Goal: Information Seeking & Learning: Check status

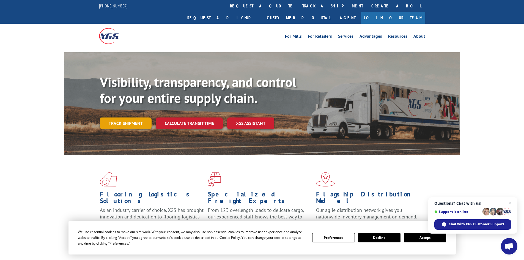
click at [125, 117] on link "Track shipment" at bounding box center [126, 123] width 52 height 12
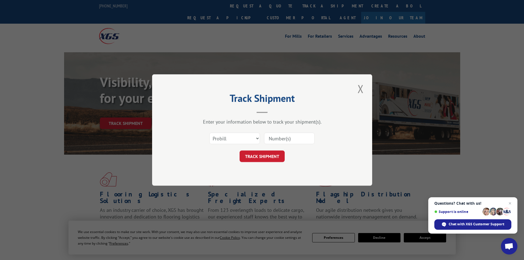
click at [277, 139] on input at bounding box center [289, 139] width 51 height 12
type input "361851"
click at [256, 155] on button "TRACK SHIPMENT" at bounding box center [262, 156] width 45 height 12
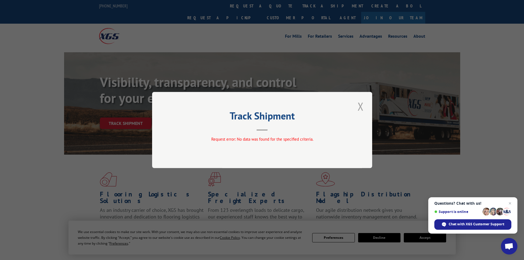
click at [360, 109] on button "Close modal" at bounding box center [360, 106] width 9 height 15
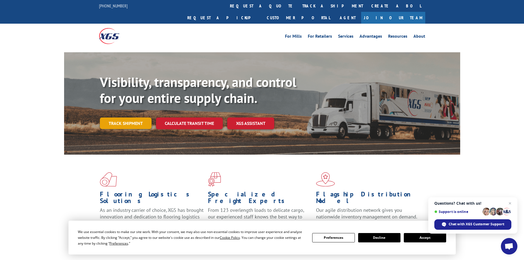
click at [117, 117] on link "Track shipment" at bounding box center [126, 123] width 52 height 12
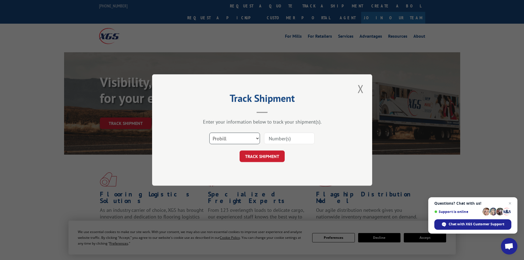
click at [259, 139] on select "Select category... Probill BOL PO" at bounding box center [234, 139] width 51 height 12
select select "bol"
click at [209, 133] on select "Select category... Probill BOL PO" at bounding box center [234, 139] width 51 height 12
click at [279, 136] on input at bounding box center [289, 139] width 51 height 12
type input "361851"
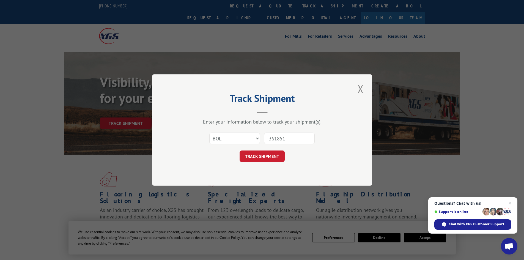
click button "TRACK SHIPMENT" at bounding box center [262, 156] width 45 height 12
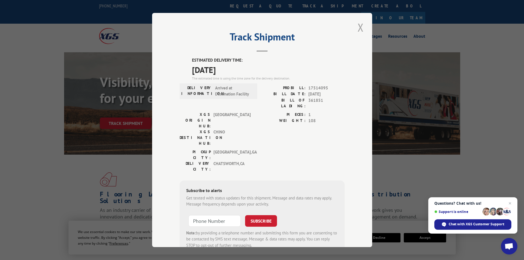
click at [358, 28] on button "Close modal" at bounding box center [360, 27] width 9 height 15
